Goal: Information Seeking & Learning: Learn about a topic

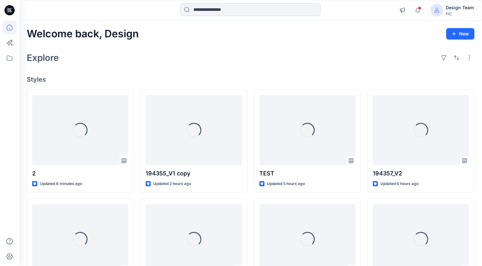
click at [242, 11] on input at bounding box center [250, 9] width 140 height 13
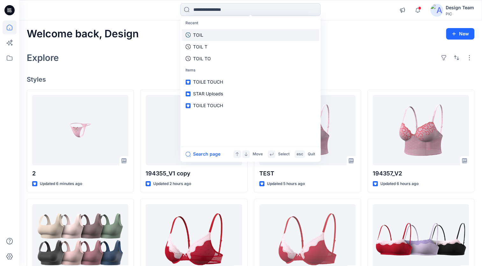
click at [206, 34] on link "TOIL" at bounding box center [250, 35] width 138 height 12
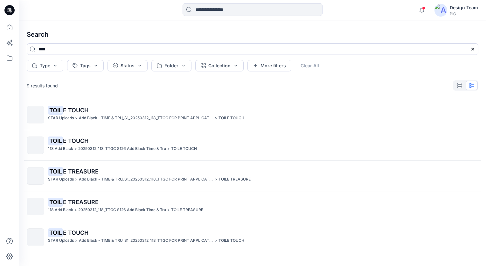
scroll to position [129, 0]
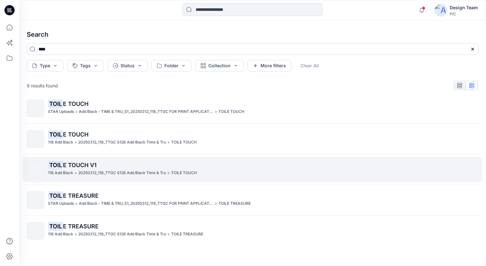
click at [219, 176] on div "TOIL E TOUCH V1 118 Add Black > 20250312_118_TTGC S126 Add Black Time & Tru > T…" at bounding box center [263, 169] width 430 height 18
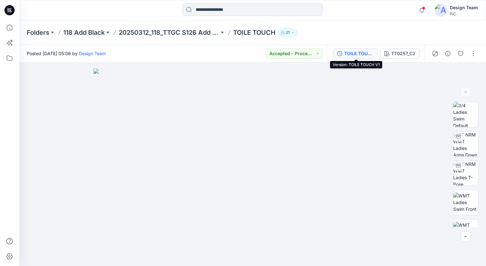
click at [361, 54] on div "TOILE TOUCH V1" at bounding box center [358, 53] width 29 height 7
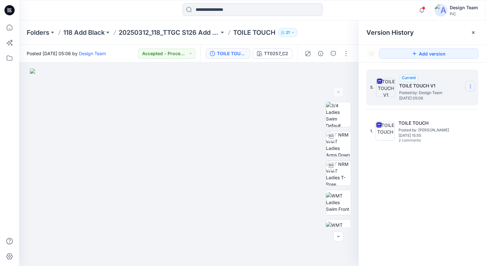
click at [471, 86] on icon at bounding box center [471, 86] width 0 height 0
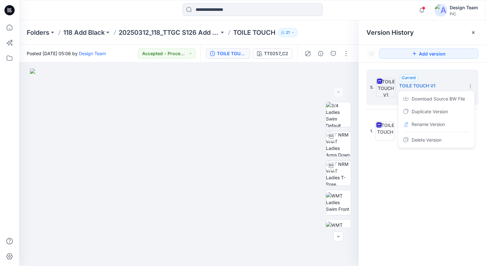
click at [450, 204] on div "5. Current TOILE TOUCH V1 Posted by: Design Team [DATE] 05:06 Download Source B…" at bounding box center [422, 168] width 127 height 212
